Goal: Find specific page/section: Find specific page/section

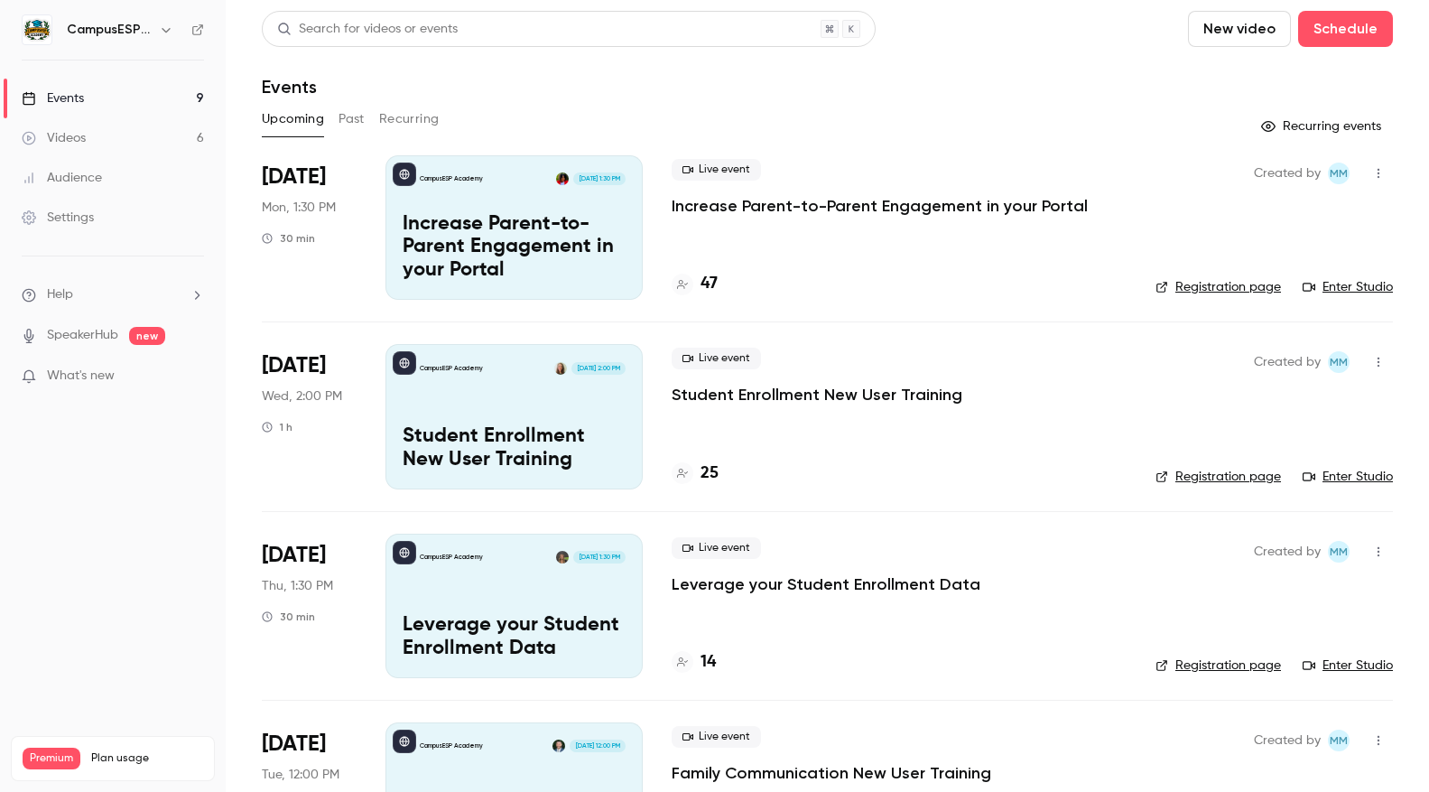
click at [1351, 284] on link "Enter Studio" at bounding box center [1348, 287] width 90 height 18
click at [1359, 285] on link "Enter Studio" at bounding box center [1348, 287] width 90 height 18
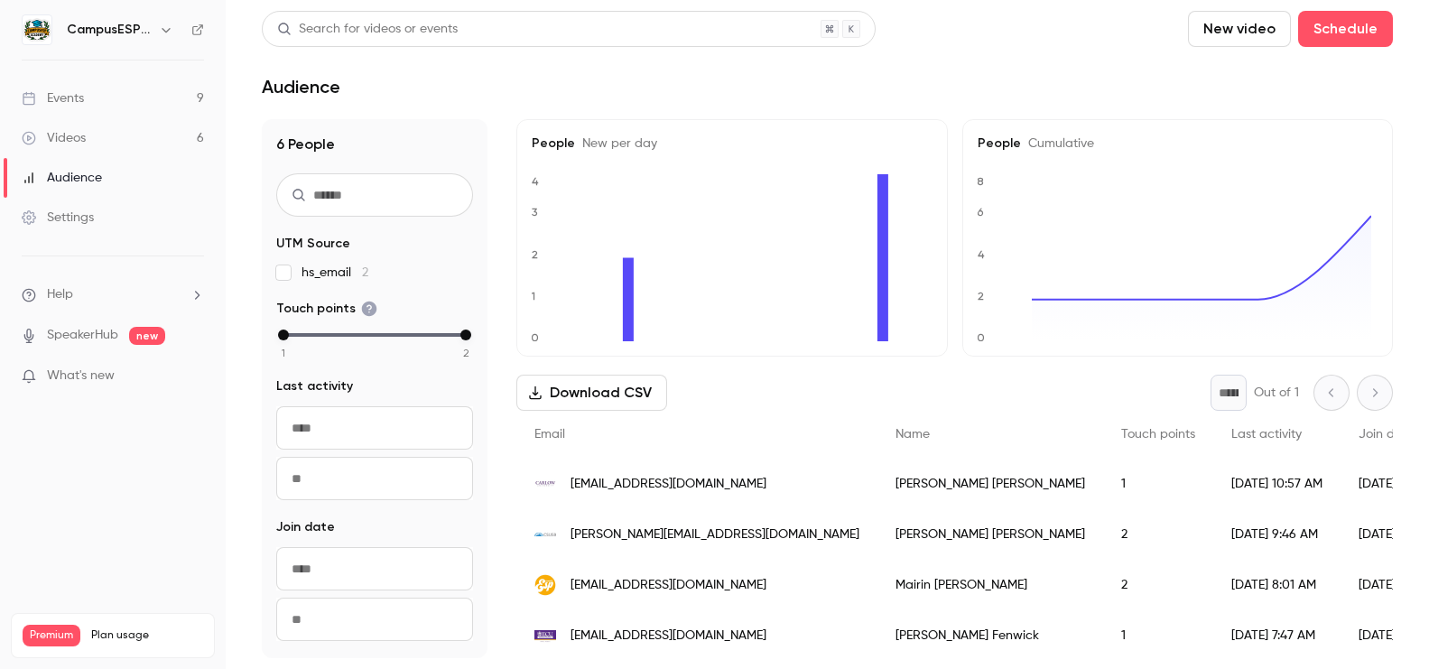
click at [171, 100] on link "Events 9" at bounding box center [113, 99] width 226 height 40
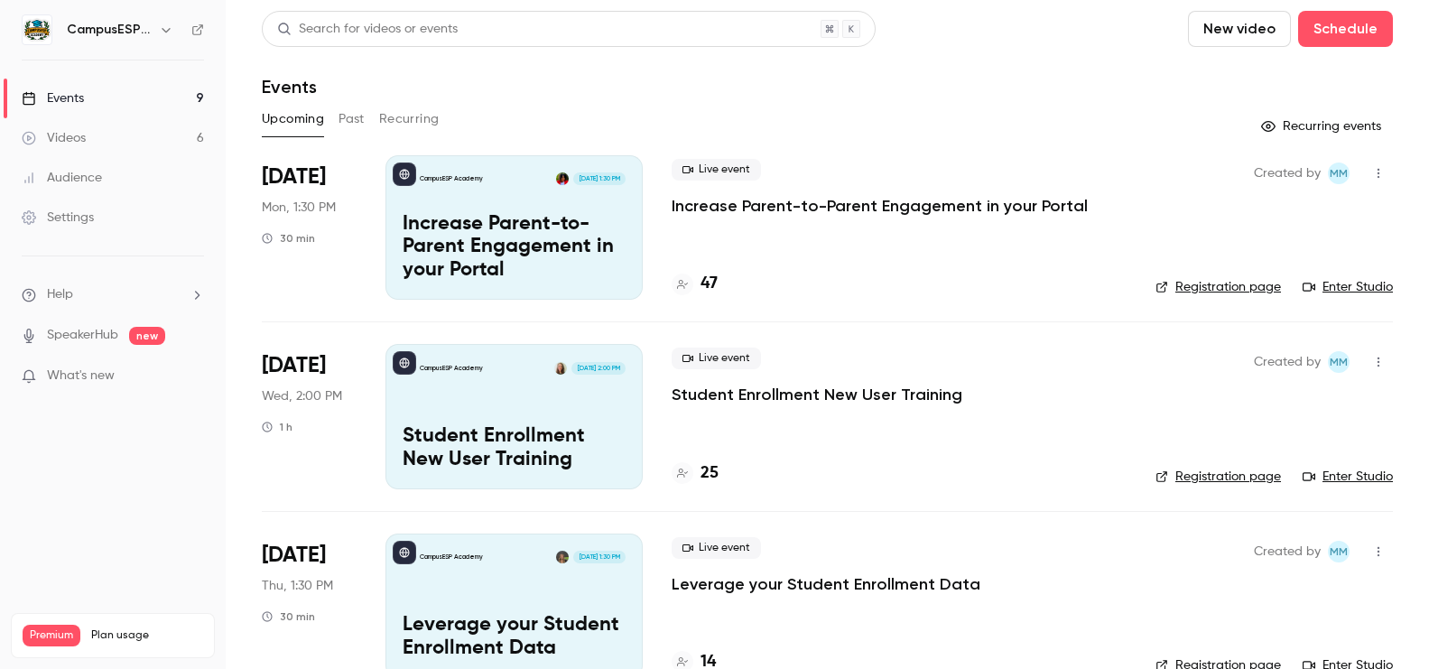
click at [1338, 283] on link "Enter Studio" at bounding box center [1348, 287] width 90 height 18
